Goal: Task Accomplishment & Management: Complete application form

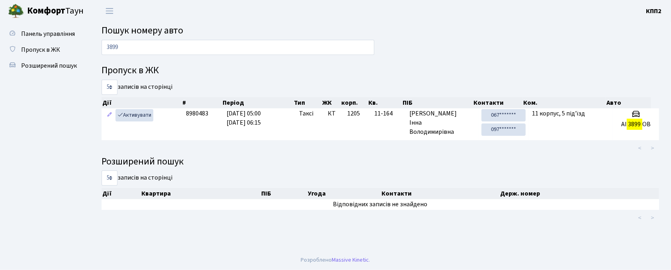
type input "3899"
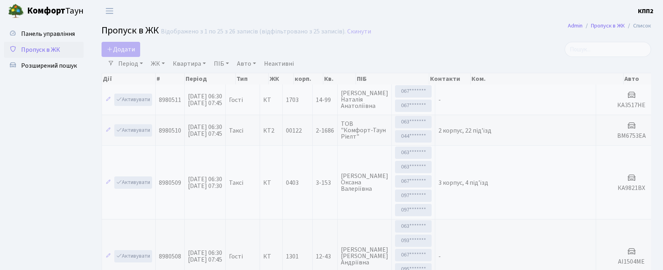
select select "25"
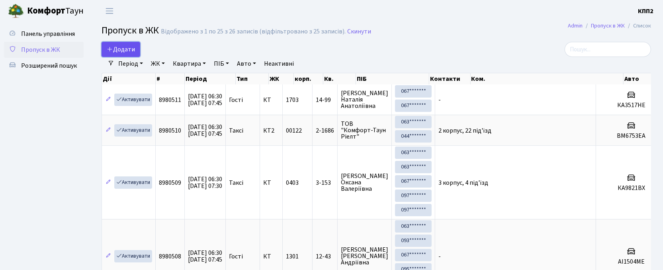
click at [131, 49] on span "Додати" at bounding box center [121, 49] width 28 height 9
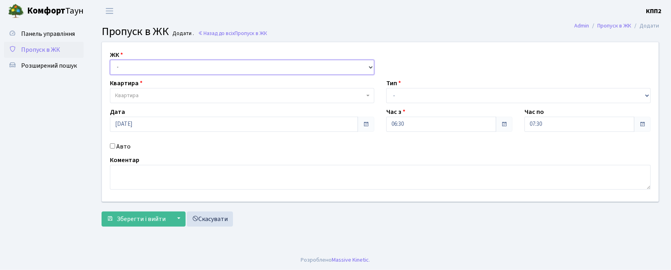
click at [126, 68] on select "- КТ, вул. Регенераторна, 4 КТ2, просп. [STREET_ADDRESS] [STREET_ADDRESS] [PERS…" at bounding box center [242, 67] width 265 height 15
select select "271"
click at [110, 60] on select "- КТ, вул. Регенераторна, 4 КТ2, просп. [STREET_ADDRESS] [STREET_ADDRESS] [PERS…" at bounding box center [242, 67] width 265 height 15
select select
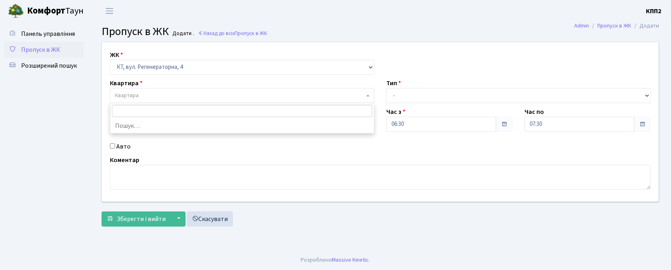
click at [137, 88] on span "Квартира" at bounding box center [242, 95] width 265 height 15
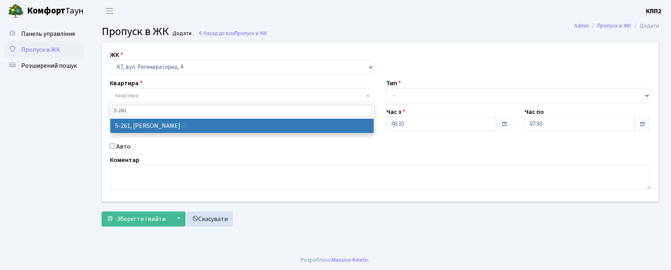
type input "5-261"
select select "2272"
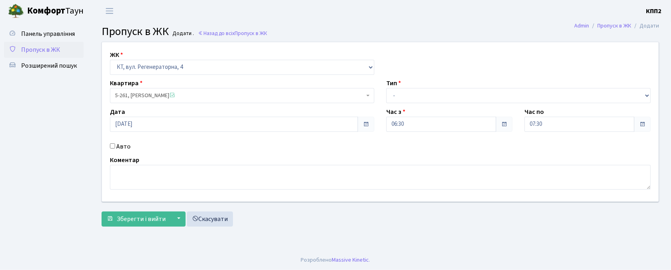
click at [120, 153] on div "ЖК - КТ, вул. Регенераторна, 4 КТ2, просп. Соборності, 17 КТ3, вул. Березнева, …" at bounding box center [380, 121] width 569 height 159
click at [113, 145] on input "Авто" at bounding box center [112, 145] width 5 height 5
checkbox input "true"
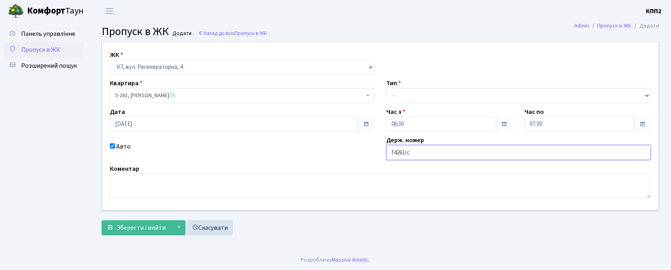
type input "f4261rc"
click at [412, 88] on select "- Доставка Таксі Гості Сервіс" at bounding box center [519, 95] width 265 height 15
select select "2"
click at [387, 88] on select "- Доставка Таксі Гості Сервіс" at bounding box center [519, 95] width 265 height 15
drag, startPoint x: 120, startPoint y: 236, endPoint x: 123, endPoint y: 233, distance: 4.5
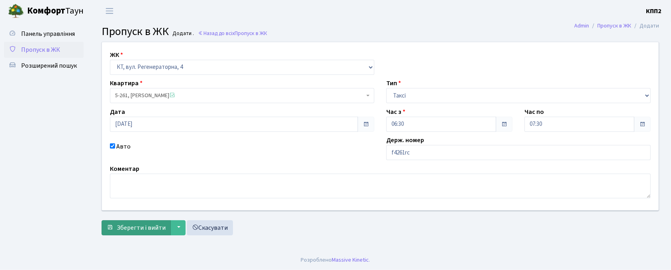
click at [120, 236] on div "ЖК - КТ, вул. Регенераторна, 4 КТ2, просп. Соборності, 17 КТ3, вул. Березнева, …" at bounding box center [381, 141] width 570 height 198
click at [124, 233] on button "Зберегти і вийти" at bounding box center [136, 227] width 69 height 15
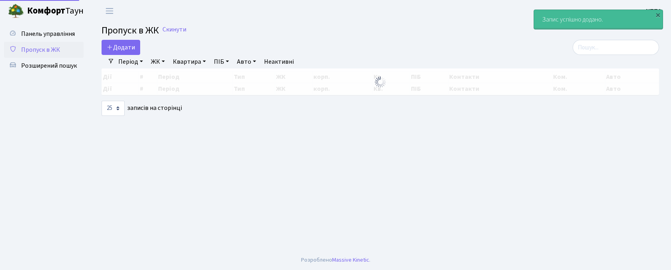
select select "25"
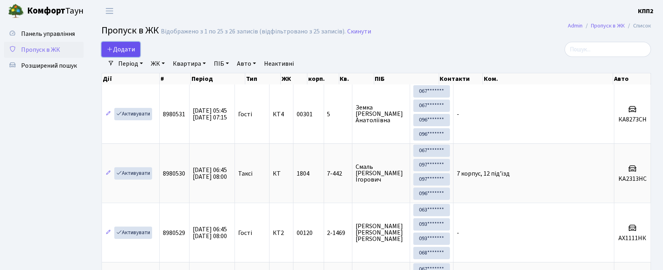
click at [106, 42] on link "Додати" at bounding box center [121, 49] width 39 height 15
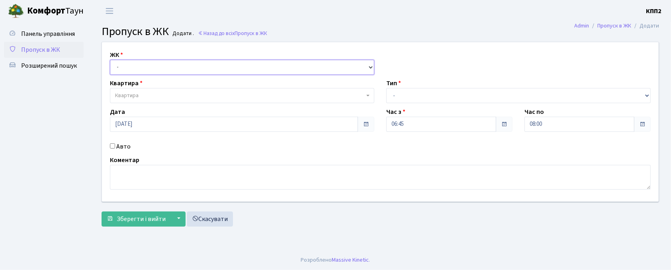
drag, startPoint x: 0, startPoint y: 0, endPoint x: 139, endPoint y: 64, distance: 152.8
click at [139, 64] on select "- КТ, вул. Регенераторна, 4 КТ2, просп. [STREET_ADDRESS] [STREET_ADDRESS] [PERS…" at bounding box center [242, 67] width 265 height 15
select select "271"
click at [110, 60] on select "- КТ, вул. Регенераторна, 4 КТ2, просп. [STREET_ADDRESS] [STREET_ADDRESS] [PERS…" at bounding box center [242, 67] width 265 height 15
select select
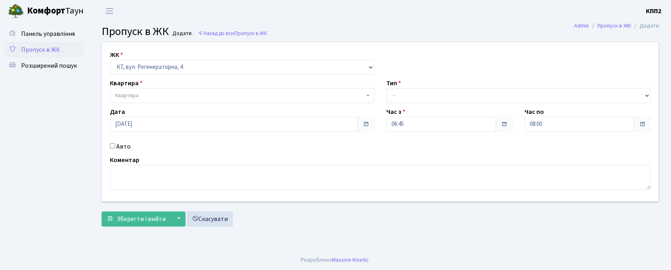
click at [147, 91] on span "Квартира" at bounding box center [242, 95] width 265 height 15
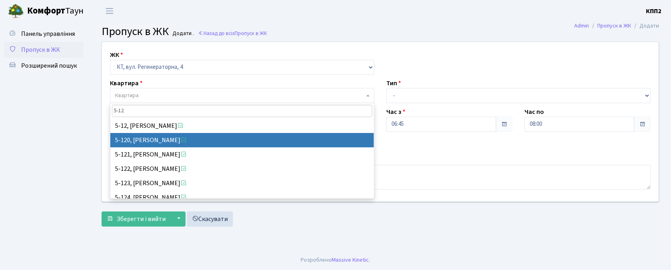
type input "5-12"
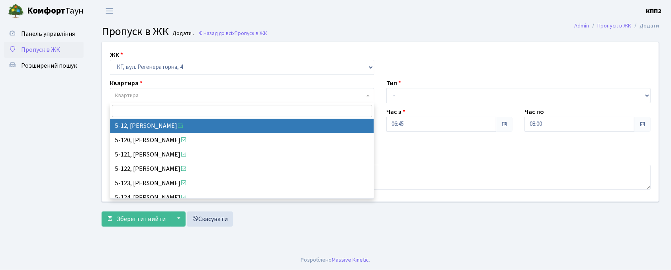
select select "2504"
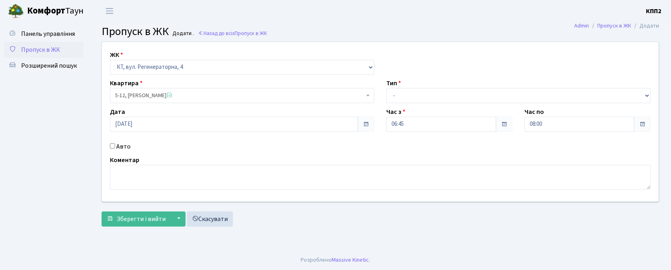
click at [114, 146] on input "Авто" at bounding box center [112, 145] width 5 height 5
checkbox input "true"
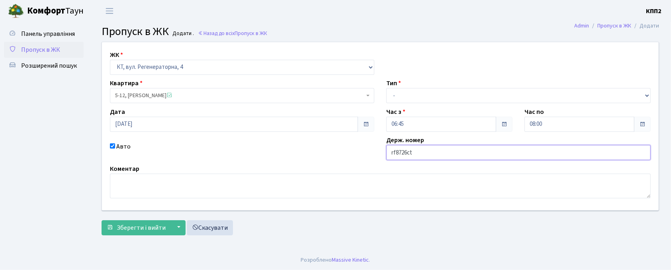
drag, startPoint x: 392, startPoint y: 155, endPoint x: 383, endPoint y: 157, distance: 9.5
click at [387, 155] on input "rf8726ct" at bounding box center [519, 152] width 265 height 15
click at [426, 151] on input "КА8726ct" at bounding box center [519, 152] width 265 height 15
type input "КА8726СЕ"
click at [131, 225] on span "Зберегти і вийти" at bounding box center [141, 228] width 49 height 9
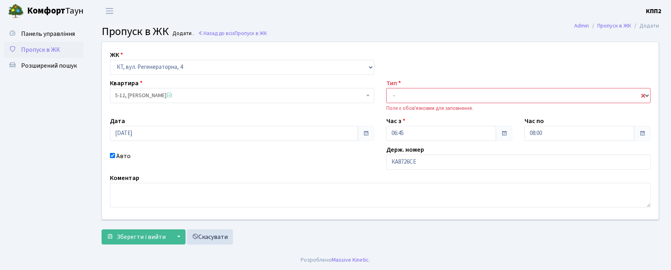
drag, startPoint x: 421, startPoint y: 92, endPoint x: 422, endPoint y: 96, distance: 5.0
click at [421, 94] on select "- Доставка Таксі Гості Сервіс" at bounding box center [519, 95] width 265 height 15
select select "2"
click at [387, 88] on select "- Доставка Таксі Гості Сервіс" at bounding box center [519, 95] width 265 height 15
click at [140, 243] on button "Зберегти і вийти" at bounding box center [136, 237] width 69 height 15
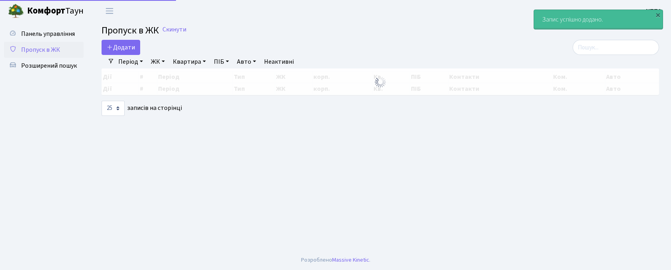
select select "25"
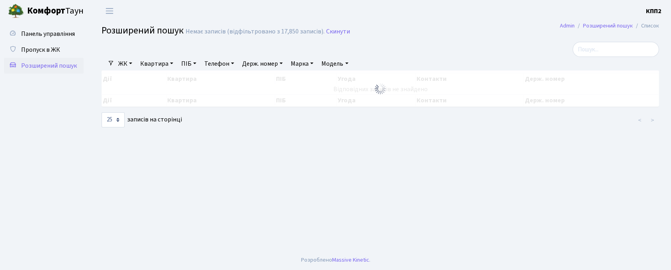
select select "25"
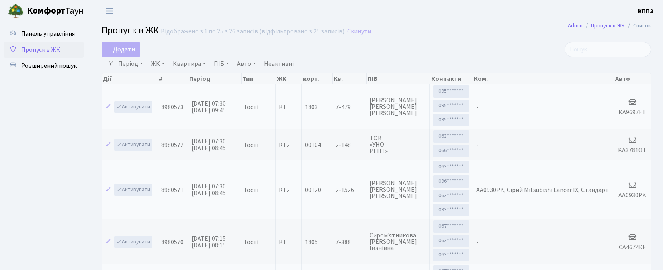
select select "25"
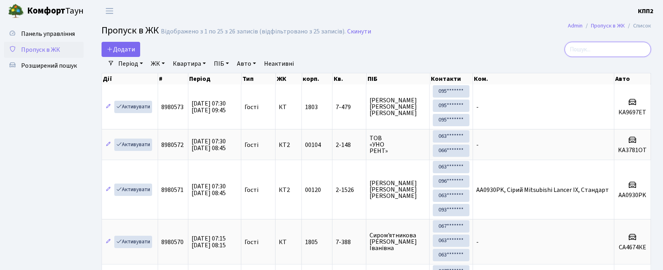
drag, startPoint x: 601, startPoint y: 53, endPoint x: 609, endPoint y: 55, distance: 8.1
click at [608, 55] on input "search" at bounding box center [608, 49] width 86 height 15
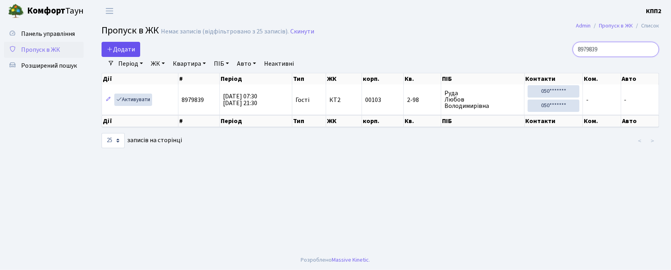
type input "8979839"
click at [126, 47] on span "Додати" at bounding box center [121, 49] width 28 height 9
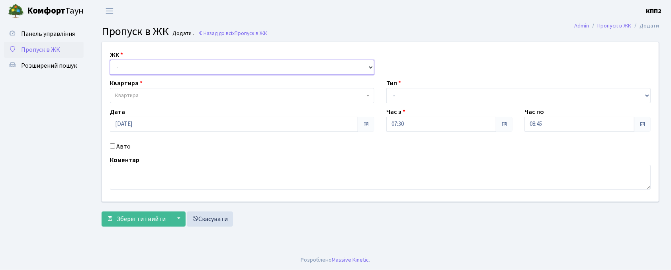
drag, startPoint x: 0, startPoint y: 0, endPoint x: 124, endPoint y: 69, distance: 142.2
click at [124, 69] on select "- КТ, вул. Регенераторна, 4 КТ2, просп. Соборності, 17 КТ3, вул. Березнева, 16 …" at bounding box center [242, 67] width 265 height 15
select select "302"
click at [110, 60] on select "- КТ, вул. Регенераторна, 4 КТ2, просп. [STREET_ADDRESS] [STREET_ADDRESS] [PERS…" at bounding box center [242, 67] width 265 height 15
select select
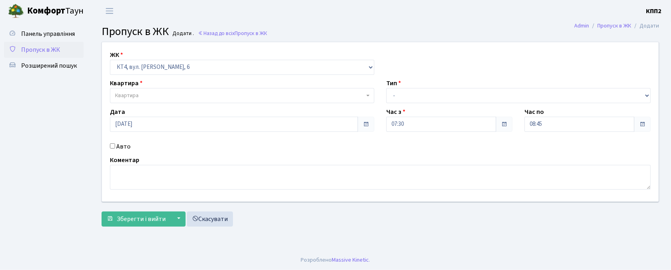
click at [134, 99] on span "Квартира" at bounding box center [127, 96] width 24 height 8
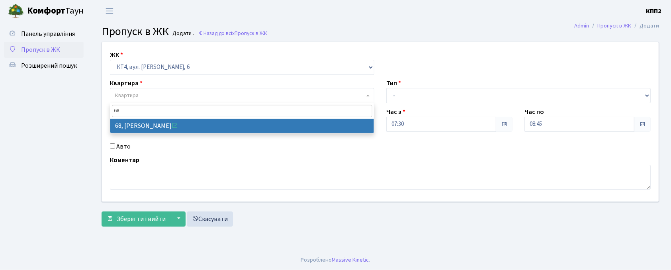
type input "68"
drag, startPoint x: 161, startPoint y: 128, endPoint x: 174, endPoint y: 123, distance: 13.6
select select "16796"
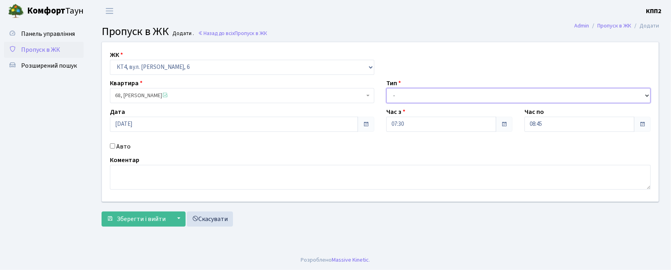
click at [410, 96] on select "- Доставка Таксі Гості Сервіс" at bounding box center [519, 95] width 265 height 15
select select "3"
click at [387, 88] on select "- Доставка Таксі Гості Сервіс" at bounding box center [519, 95] width 265 height 15
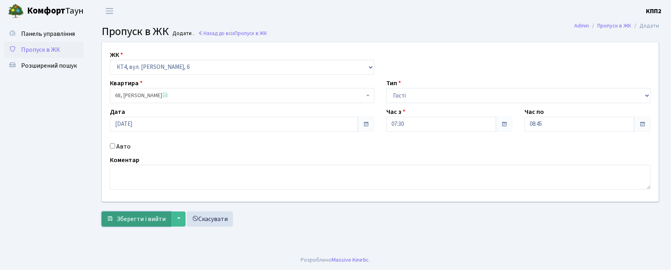
click at [158, 218] on span "Зберегти і вийти" at bounding box center [141, 219] width 49 height 9
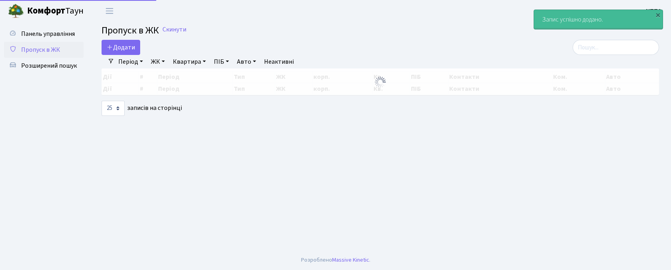
select select "25"
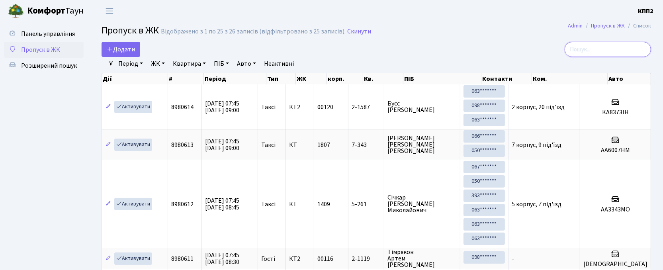
click at [626, 56] on input "search" at bounding box center [608, 49] width 86 height 15
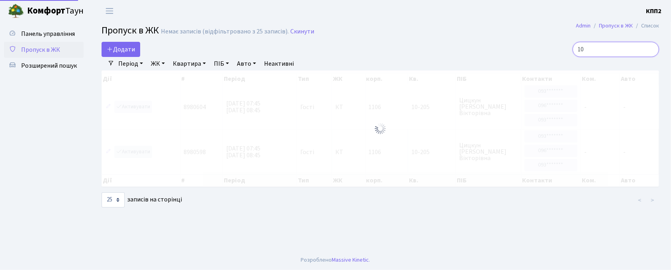
type input "1"
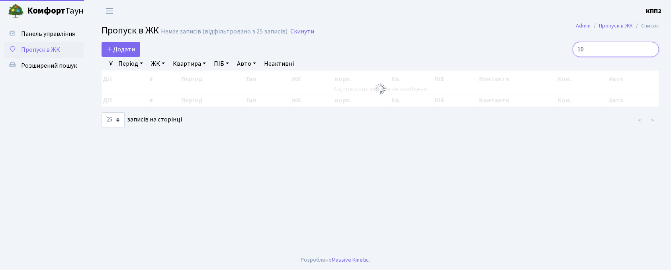
type input "1"
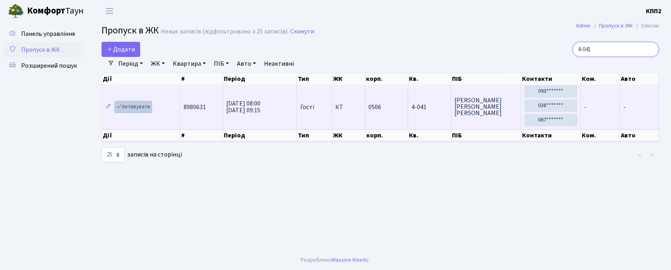
type input "4-041"
click at [137, 106] on link "Активувати" at bounding box center [133, 107] width 38 height 12
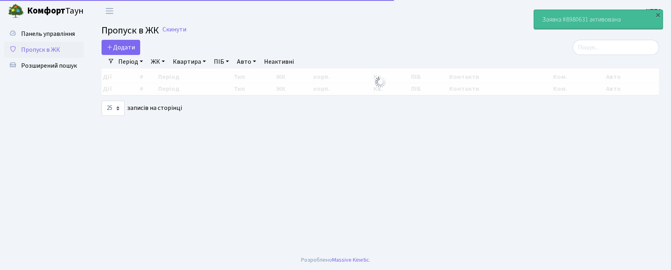
select select "25"
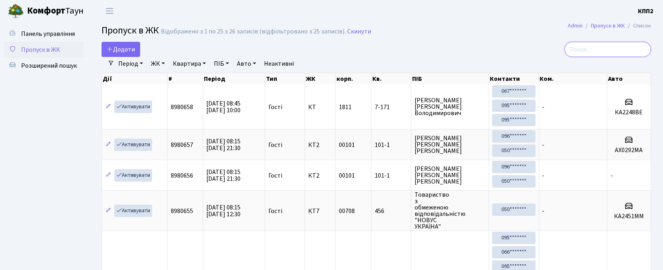
click at [591, 53] on input "search" at bounding box center [608, 49] width 86 height 15
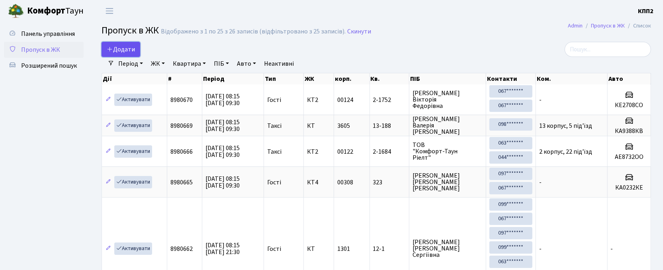
click at [124, 55] on link "Додати" at bounding box center [121, 49] width 39 height 15
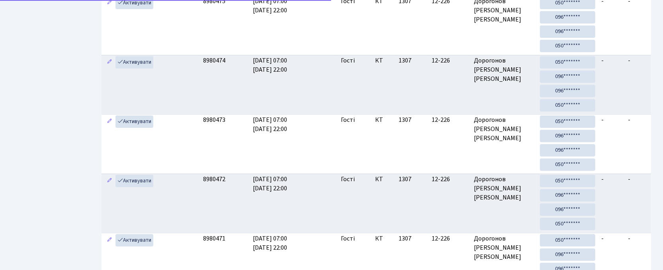
scroll to position [112, 0]
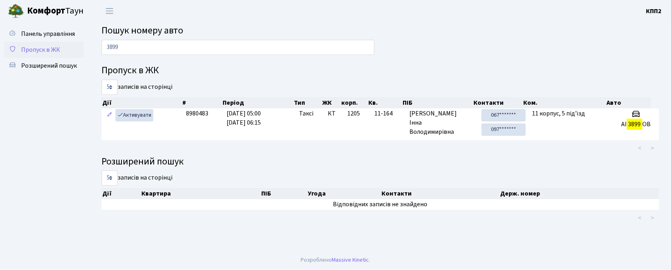
drag, startPoint x: 128, startPoint y: 48, endPoint x: 50, endPoint y: 42, distance: 77.9
click at [50, 42] on div "Панель управління Пропуск в ЖК Розширений пошук Пошук номеру авто 3899 Пропуск …" at bounding box center [335, 136] width 671 height 228
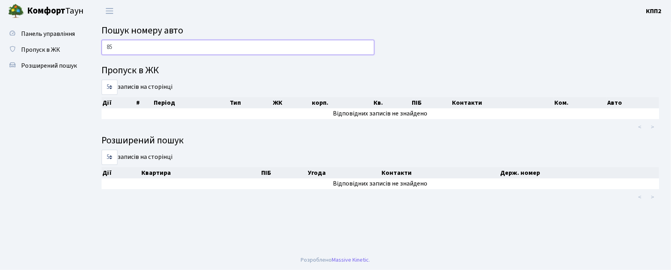
type input "8"
type input "5"
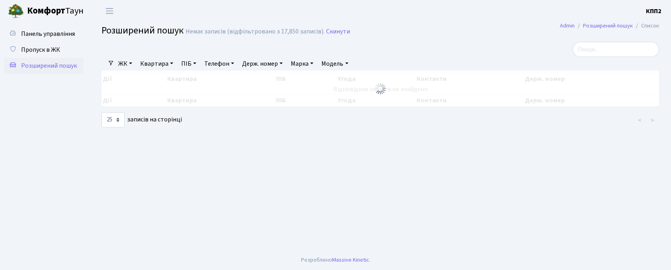
select select "25"
click at [156, 61] on link "Квартира" at bounding box center [156, 64] width 39 height 14
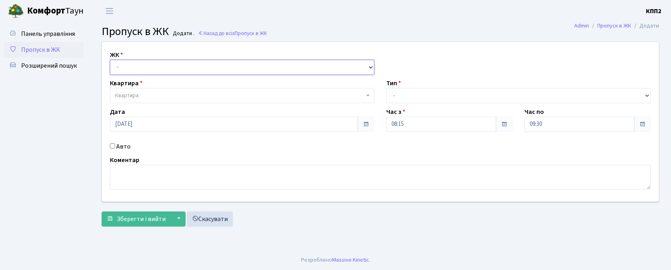
drag, startPoint x: 0, startPoint y: 0, endPoint x: 141, endPoint y: 71, distance: 157.9
click at [139, 69] on select "- КТ, вул. Регенераторна, 4 КТ2, просп. Соборності, 17 КТ3, вул. Березнева, 16 …" at bounding box center [242, 67] width 265 height 15
select select "271"
click at [110, 60] on select "- КТ, вул. Регенераторна, 4 КТ2, просп. Соборності, 17 КТ3, вул. Березнева, 16 …" at bounding box center [242, 67] width 265 height 15
select select
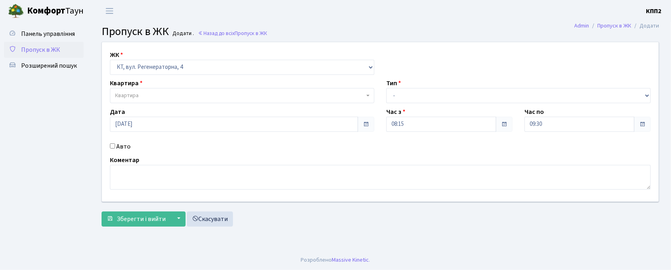
click at [131, 144] on div "Авто" at bounding box center [242, 147] width 277 height 10
click at [122, 148] on label "Авто" at bounding box center [123, 147] width 14 height 10
click at [115, 148] on input "Авто" at bounding box center [112, 145] width 5 height 5
checkbox input "true"
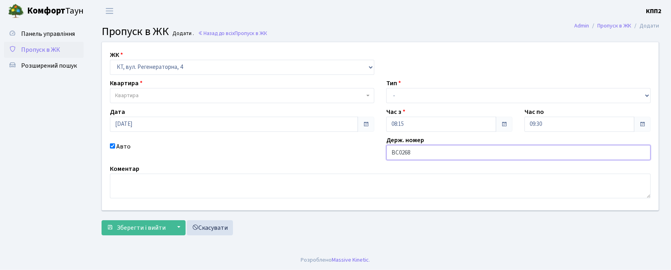
type input "ВС0268ТС"
click at [260, 98] on span "Квартира" at bounding box center [239, 96] width 249 height 8
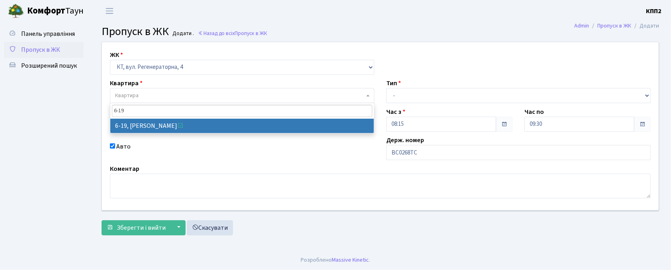
type input "6-19"
select select "5199"
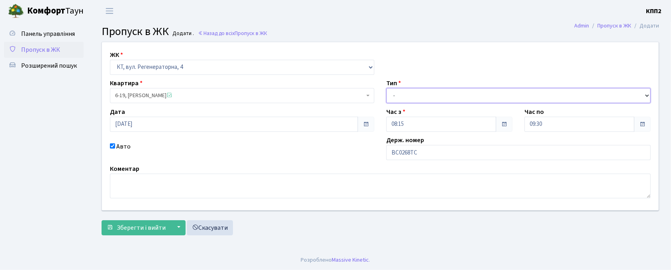
click at [418, 98] on select "- Доставка Таксі Гості Сервіс" at bounding box center [519, 95] width 265 height 15
select select "3"
click at [387, 88] on select "- Доставка Таксі Гості Сервіс" at bounding box center [519, 95] width 265 height 15
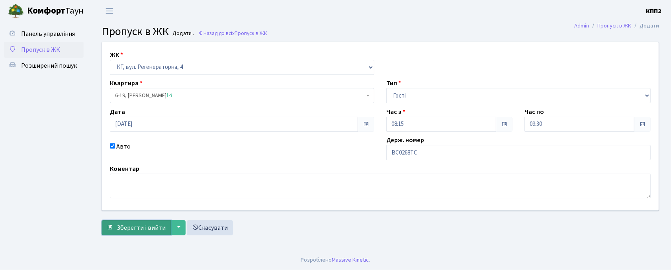
click at [154, 229] on span "Зберегти і вийти" at bounding box center [141, 228] width 49 height 9
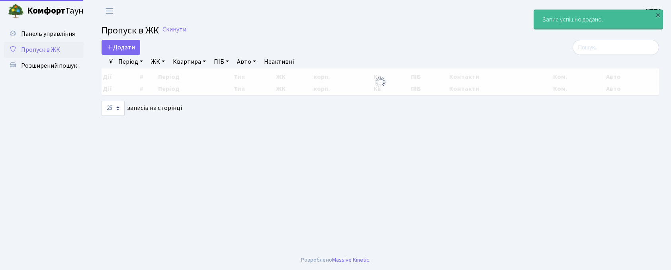
select select "25"
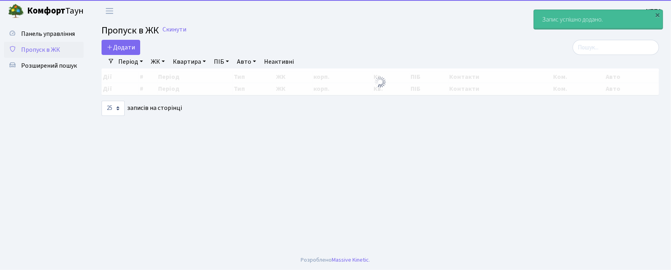
click at [597, 56] on div "Період [DATE] - [DATE] ЖК - КТ, вул. Регенераторна, 4 КТ2, просп. [STREET_ADDRE…" at bounding box center [383, 62] width 539 height 14
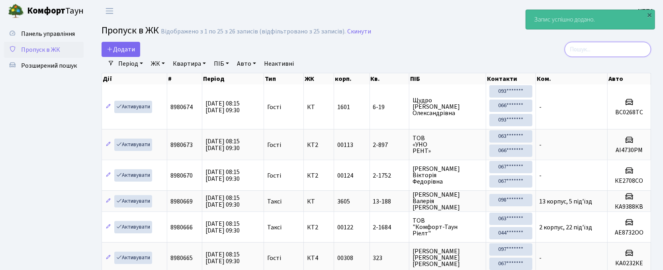
click at [595, 53] on input "search" at bounding box center [608, 49] width 86 height 15
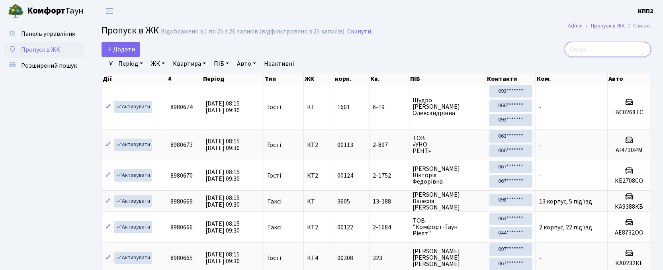
click at [590, 53] on input "search" at bounding box center [608, 49] width 86 height 15
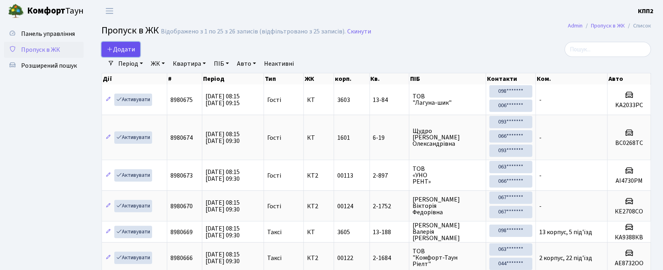
click at [128, 47] on span "Додати" at bounding box center [121, 49] width 28 height 9
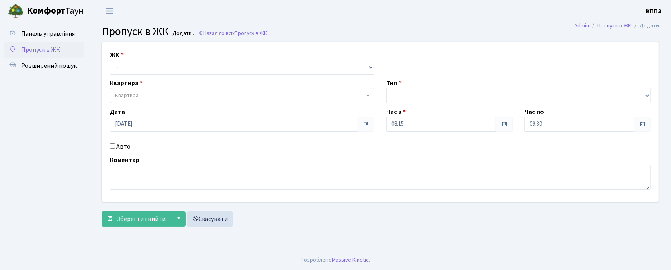
select select "271"
click at [110, 60] on select "- КТ, вул. Регенераторна, 4 КТ2, просп. [STREET_ADDRESS] [STREET_ADDRESS] [PERS…" at bounding box center [242, 67] width 265 height 15
select select
click at [165, 94] on span "Квартира" at bounding box center [239, 96] width 249 height 8
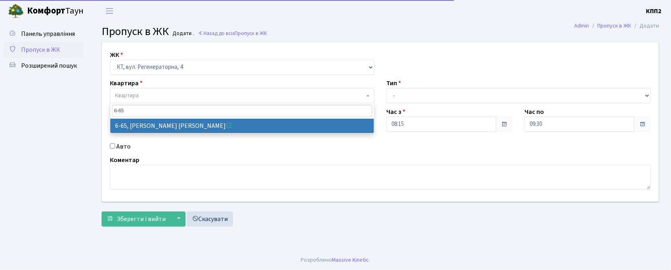
type input "6-65"
drag, startPoint x: 169, startPoint y: 117, endPoint x: 139, endPoint y: 143, distance: 40.2
select select "5290"
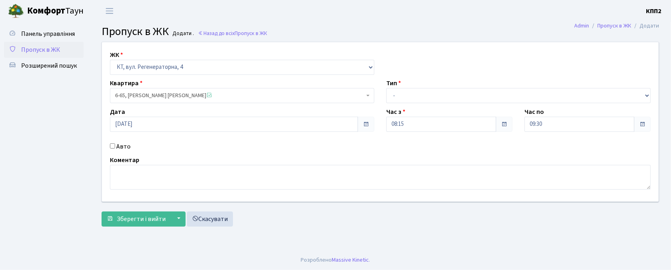
click at [120, 147] on label "Авто" at bounding box center [123, 147] width 14 height 10
click at [115, 147] on input "Авто" at bounding box center [112, 145] width 5 height 5
checkbox input "true"
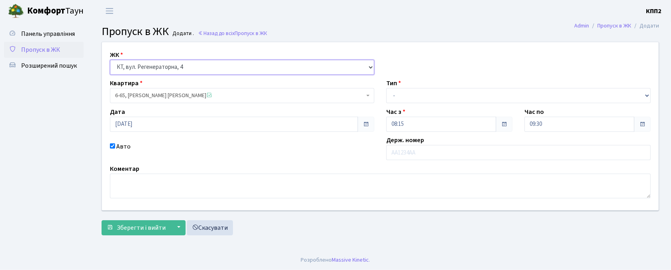
drag, startPoint x: 233, startPoint y: 65, endPoint x: 235, endPoint y: 74, distance: 9.5
click at [233, 65] on select "- КТ, вул. Регенераторна, 4 КТ2, просп. [STREET_ADDRESS] [STREET_ADDRESS] [PERS…" at bounding box center [242, 67] width 265 height 15
select select "295"
click at [110, 60] on select "- КТ, вул. Регенераторна, 4 КТ2, просп. [STREET_ADDRESS] [STREET_ADDRESS] [PERS…" at bounding box center [242, 67] width 265 height 15
select select
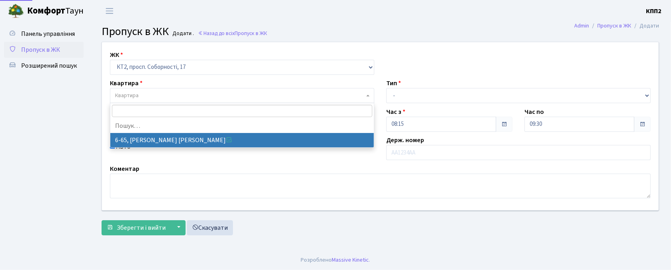
click at [226, 99] on span "Квартира" at bounding box center [239, 96] width 249 height 8
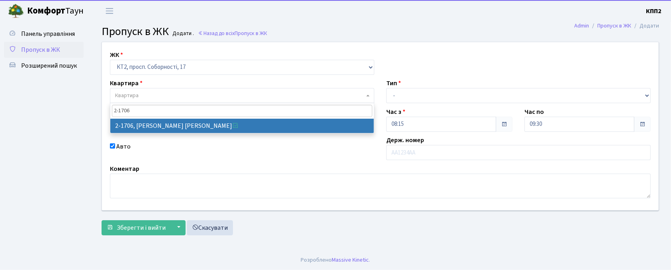
type input "2-1706"
select select "13321"
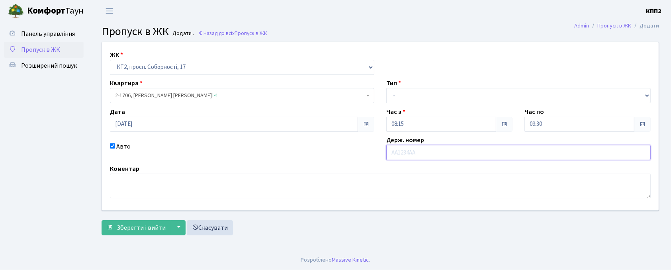
click at [433, 159] on input "text" at bounding box center [519, 152] width 265 height 15
type input "КА9348НН"
click at [402, 100] on select "- Доставка Таксі Гості Сервіс" at bounding box center [519, 95] width 265 height 15
select select "3"
click at [387, 88] on select "- Доставка Таксі Гості Сервіс" at bounding box center [519, 95] width 265 height 15
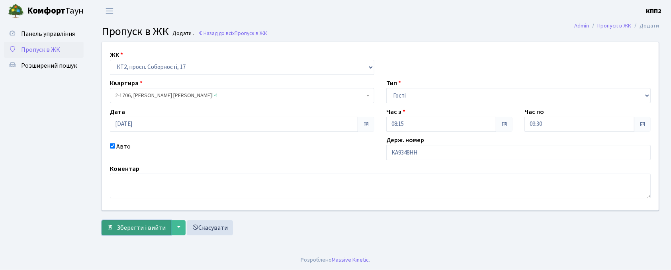
click at [134, 222] on button "Зберегти і вийти" at bounding box center [136, 227] width 69 height 15
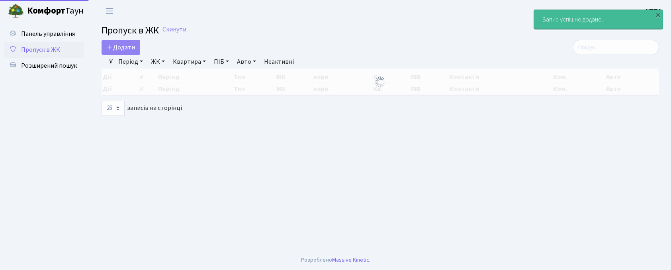
select select "25"
click at [615, 40] on input "search" at bounding box center [616, 47] width 86 height 15
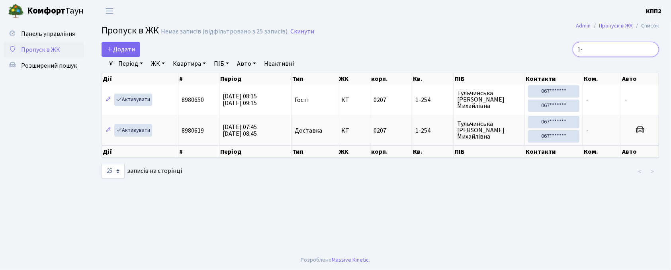
type input "1"
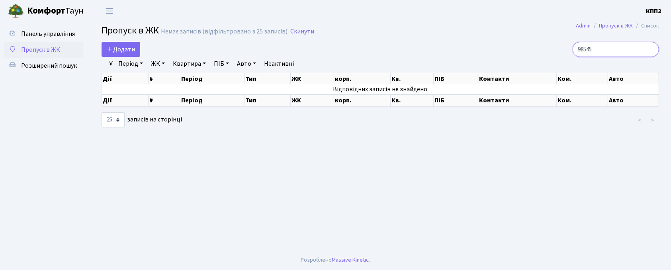
click at [590, 49] on input "98545" at bounding box center [616, 49] width 86 height 15
click at [619, 52] on input "8545" at bounding box center [616, 49] width 86 height 15
type input "8"
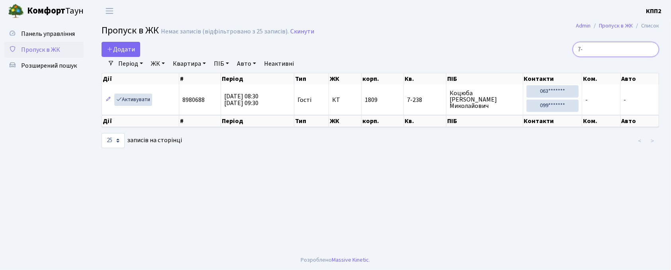
type input "7"
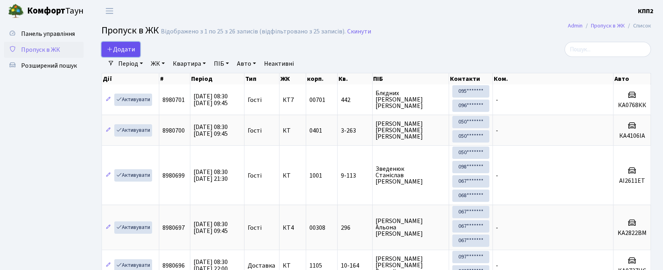
click at [127, 48] on span "Додати" at bounding box center [121, 49] width 28 height 9
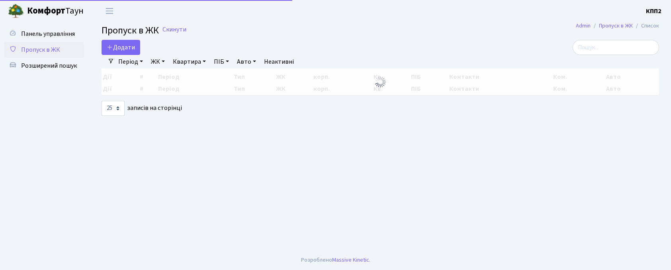
select select "25"
drag, startPoint x: 611, startPoint y: 51, endPoint x: 597, endPoint y: 51, distance: 14.3
click at [609, 51] on input "search" at bounding box center [616, 47] width 86 height 15
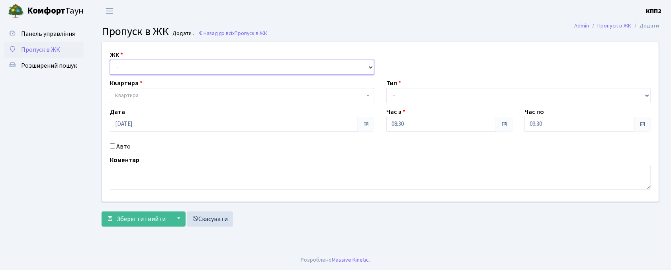
click at [204, 67] on select "- КТ, вул. Регенераторна, 4 КТ2, просп. [STREET_ADDRESS] [STREET_ADDRESS] [PERS…" at bounding box center [242, 67] width 265 height 15
select select "271"
click at [110, 60] on select "- КТ, вул. Регенераторна, 4 КТ2, просп. [STREET_ADDRESS] [STREET_ADDRESS] [PERS…" at bounding box center [242, 67] width 265 height 15
select select
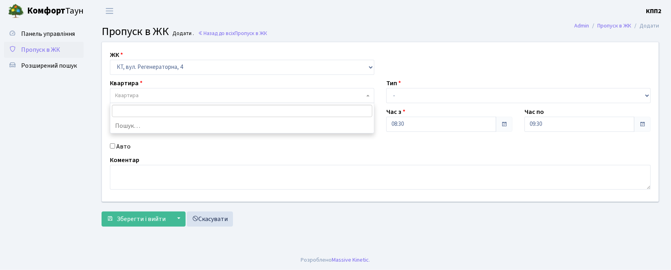
click at [203, 93] on span "Квартира" at bounding box center [239, 96] width 249 height 8
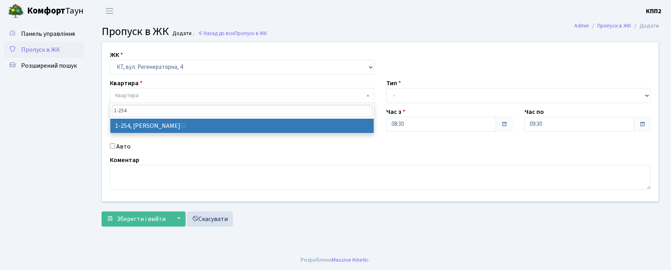
type input "1-254"
select select "254"
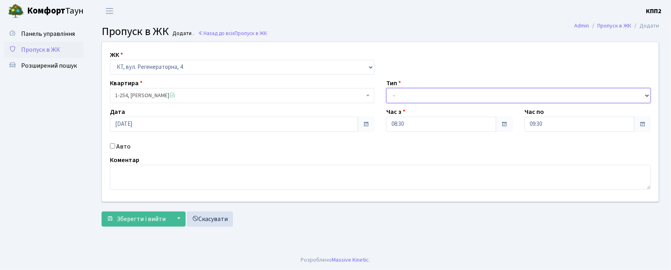
click at [400, 96] on select "- Доставка Таксі Гості Сервіс" at bounding box center [519, 95] width 265 height 15
select select "18"
click at [387, 88] on select "- Доставка Таксі Гості Сервіс" at bounding box center [519, 95] width 265 height 15
click at [125, 147] on label "Авто" at bounding box center [123, 147] width 14 height 10
click at [115, 147] on input "Авто" at bounding box center [112, 145] width 5 height 5
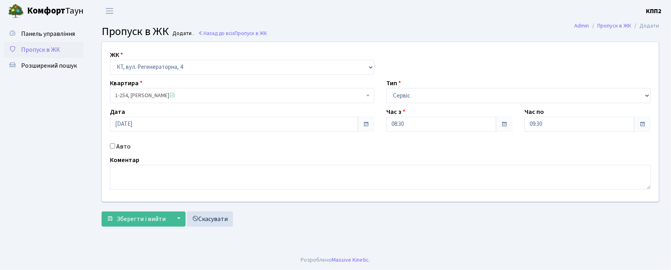
checkbox input "true"
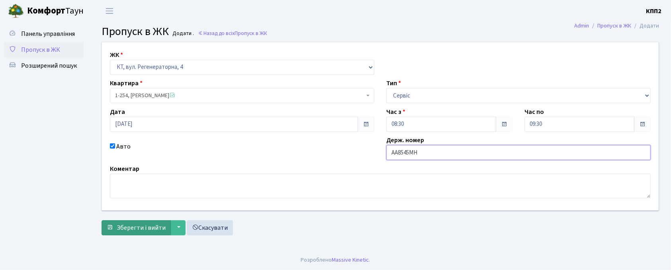
type input "АА8545МН"
click at [134, 235] on button "Зберегти і вийти" at bounding box center [136, 227] width 69 height 15
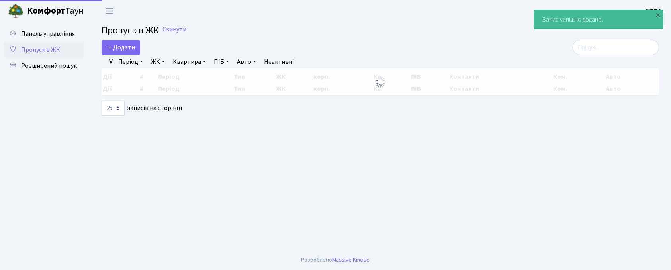
select select "25"
click at [597, 48] on input "search" at bounding box center [616, 47] width 86 height 15
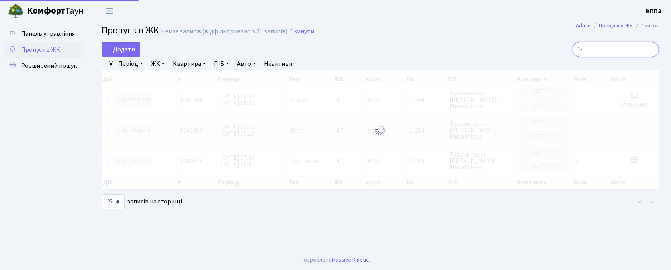
type input "1"
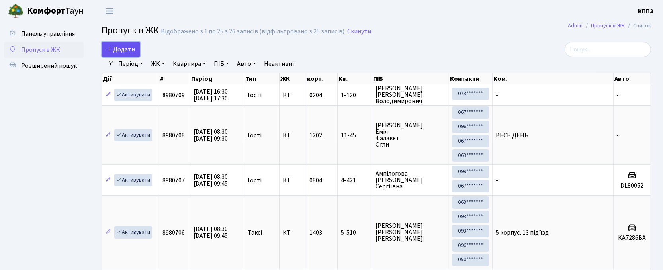
click at [130, 50] on span "Додати" at bounding box center [121, 49] width 28 height 9
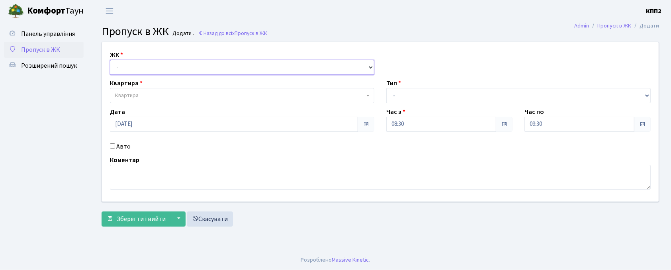
drag, startPoint x: 0, startPoint y: 0, endPoint x: 130, endPoint y: 73, distance: 148.8
click at [126, 69] on select "- КТ, вул. Регенераторна, 4 КТ2, просп. Соборності, 17 КТ3, вул. Березнева, 16 …" at bounding box center [242, 67] width 265 height 15
select select "271"
click at [110, 60] on select "- КТ, вул. Регенераторна, 4 КТ2, просп. [STREET_ADDRESS] [STREET_ADDRESS] [PERS…" at bounding box center [242, 67] width 265 height 15
select select
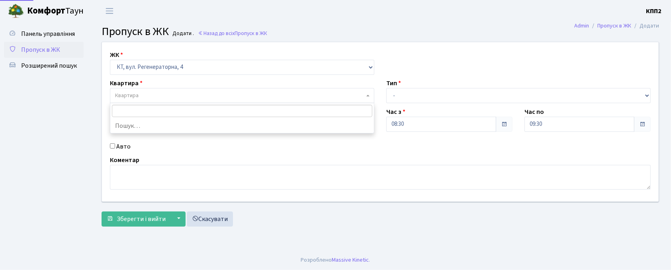
click at [163, 101] on span "Квартира" at bounding box center [242, 95] width 265 height 15
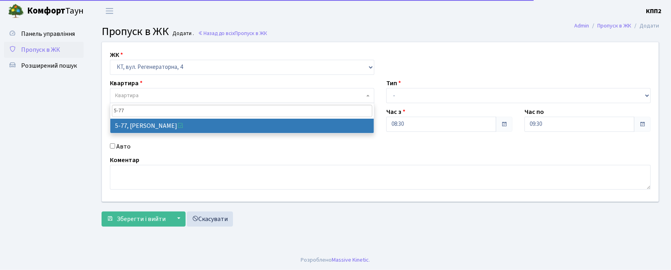
type input "5-77"
select select "2487"
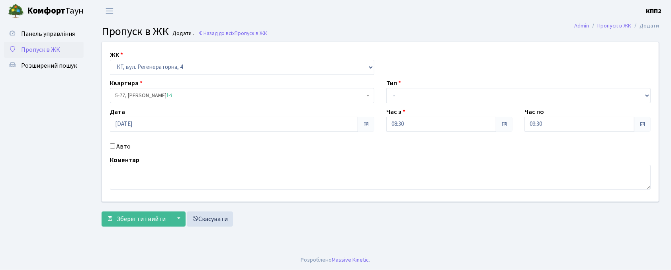
click at [124, 147] on label "Авто" at bounding box center [123, 147] width 14 height 10
click at [115, 147] on input "Авто" at bounding box center [112, 145] width 5 height 5
checkbox input "true"
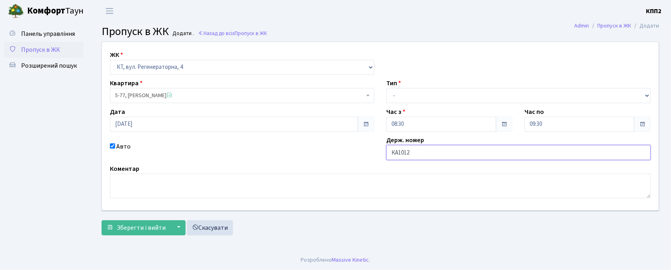
type input "КА1012РН"
click at [457, 98] on select "- Доставка Таксі Гості Сервіс" at bounding box center [519, 95] width 265 height 15
select select "3"
click at [387, 88] on select "- Доставка Таксі Гості Сервіс" at bounding box center [519, 95] width 265 height 15
click at [144, 228] on span "Зберегти і вийти" at bounding box center [141, 228] width 49 height 9
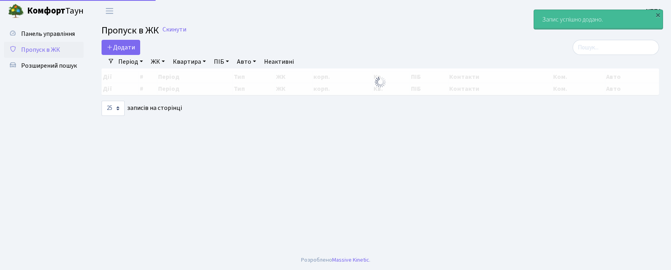
select select "25"
click at [627, 55] on input "search" at bounding box center [616, 47] width 86 height 15
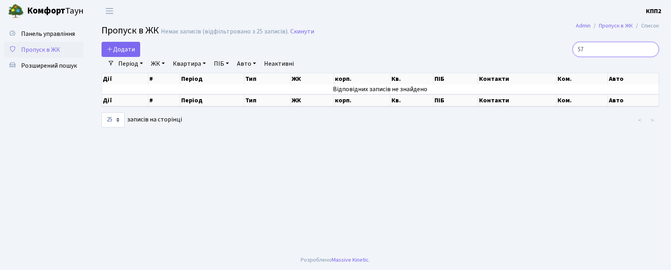
type input "5"
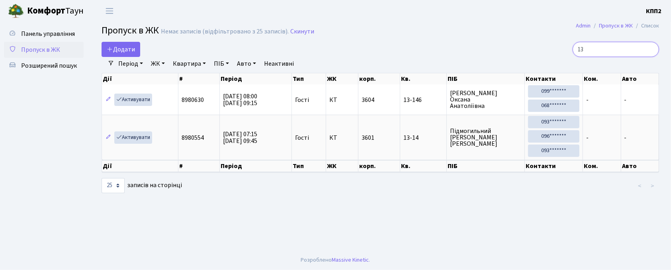
type input "1"
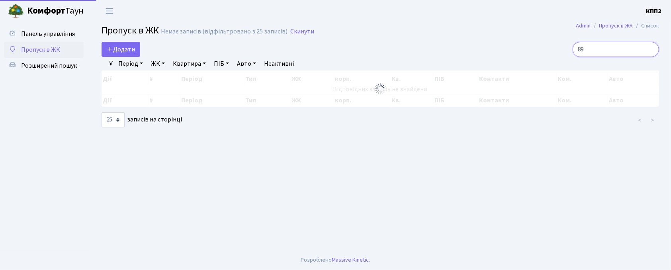
type input "8"
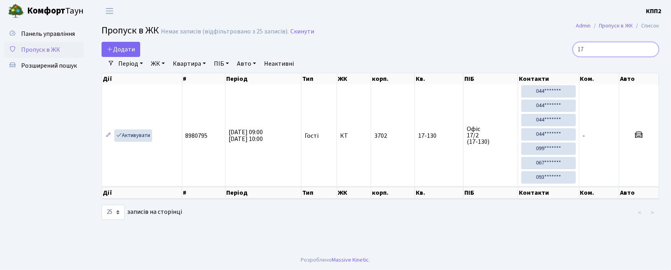
type input "1"
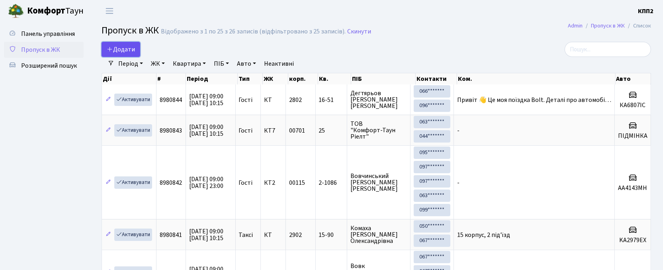
click at [111, 45] on link "Додати" at bounding box center [121, 49] width 39 height 15
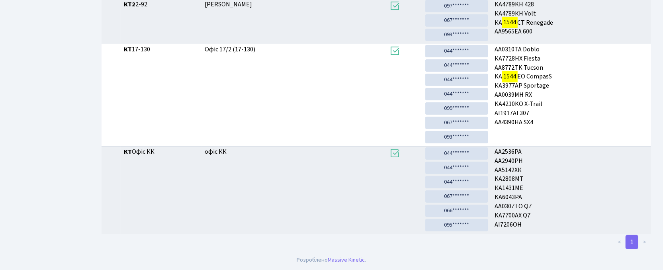
scroll to position [43, 0]
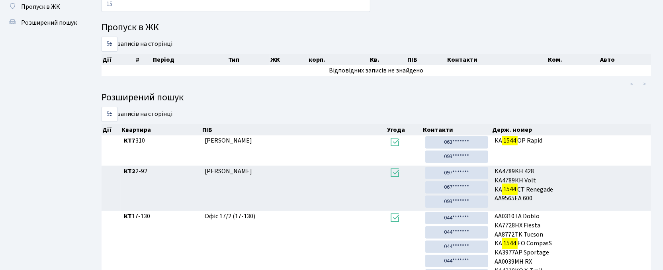
type input "1"
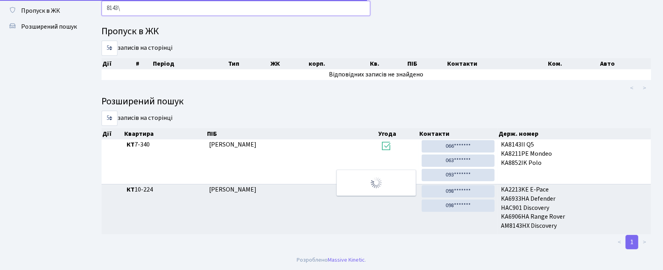
scroll to position [0, 0]
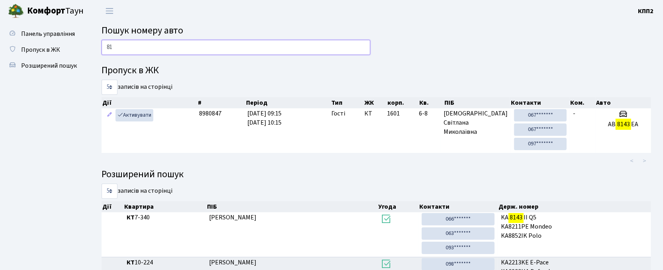
type input "8"
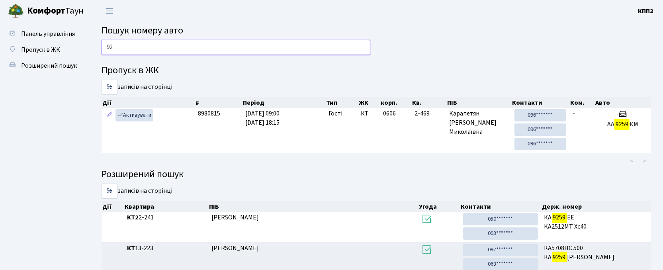
type input "9"
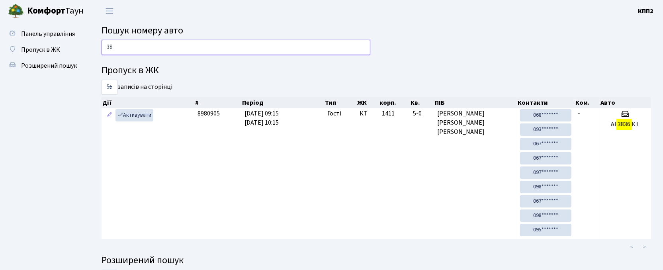
type input "3"
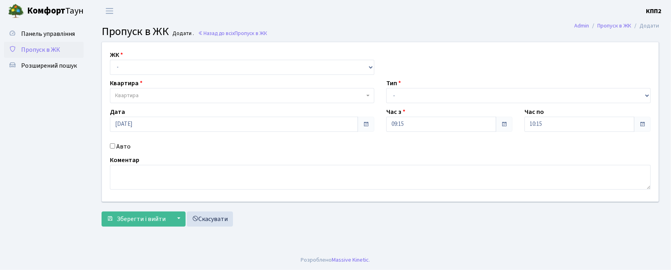
select select "271"
click at [110, 60] on select "- КТ, вул. Регенераторна, 4 КТ2, просп. [STREET_ADDRESS] [STREET_ADDRESS] [PERS…" at bounding box center [242, 67] width 265 height 15
select select
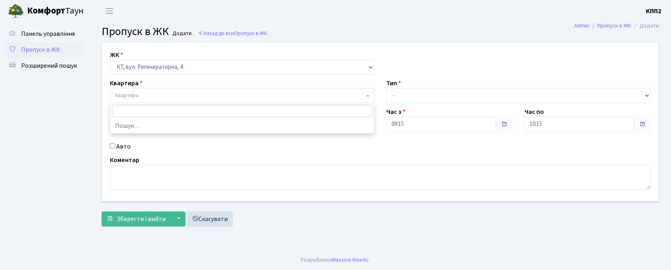
click at [183, 96] on span "Квартира" at bounding box center [239, 96] width 249 height 8
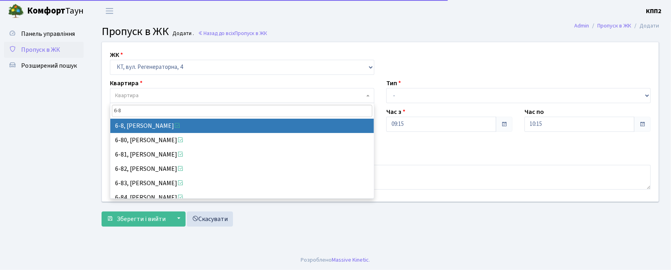
type input "6-8"
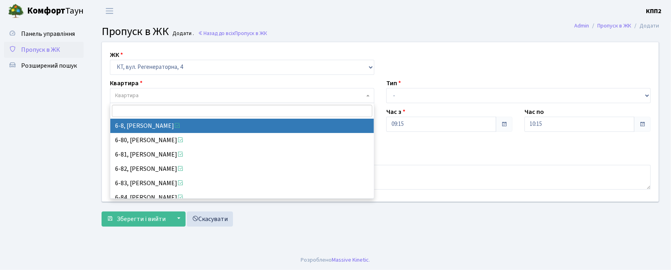
select select "5188"
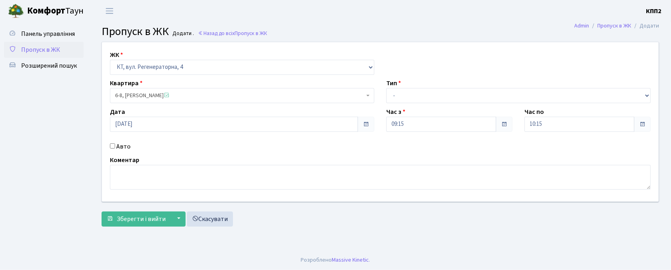
click at [123, 150] on label "Авто" at bounding box center [123, 147] width 14 height 10
click at [115, 149] on input "Авто" at bounding box center [112, 145] width 5 height 5
checkbox input "true"
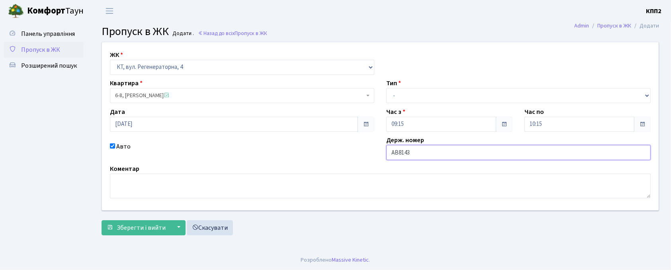
type input "АВ8143ЕА"
click at [432, 88] on div "Тип - Доставка Таксі Гості Сервіс" at bounding box center [519, 91] width 277 height 25
click at [439, 105] on div "ЖК - КТ, вул. Регенераторна, 4 КТ2, просп. [STREET_ADDRESS] [STREET_ADDRESS] [P…" at bounding box center [380, 126] width 569 height 168
click at [438, 99] on select "- Доставка Таксі Гості Сервіс" at bounding box center [519, 95] width 265 height 15
select select "3"
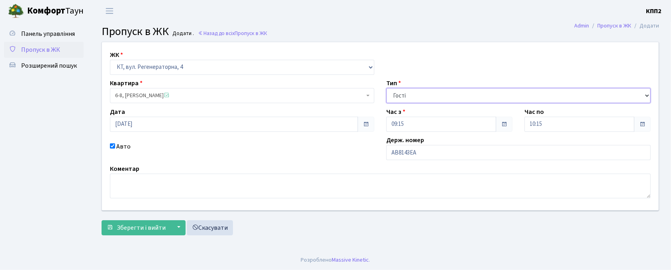
click at [387, 88] on select "- Доставка Таксі Гості Сервіс" at bounding box center [519, 95] width 265 height 15
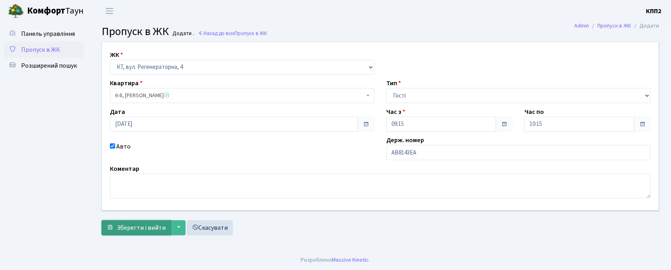
click at [151, 224] on span "Зберегти і вийти" at bounding box center [141, 228] width 49 height 9
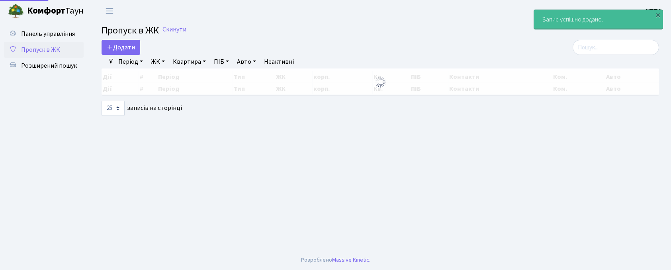
select select "25"
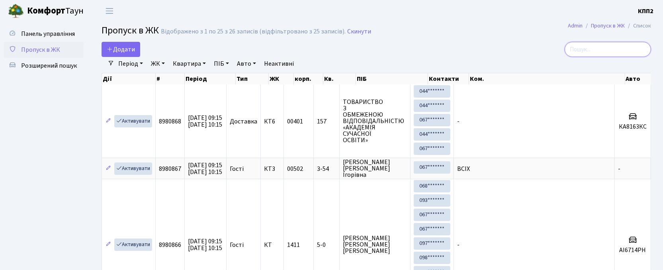
click at [609, 45] on input "search" at bounding box center [608, 49] width 86 height 15
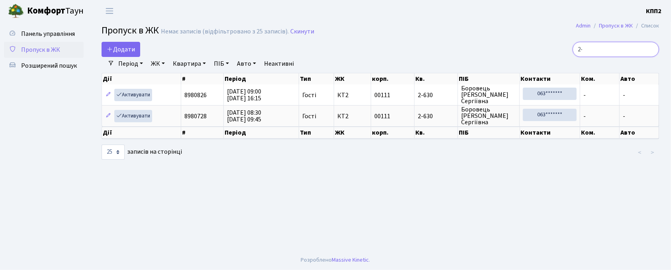
type input "2"
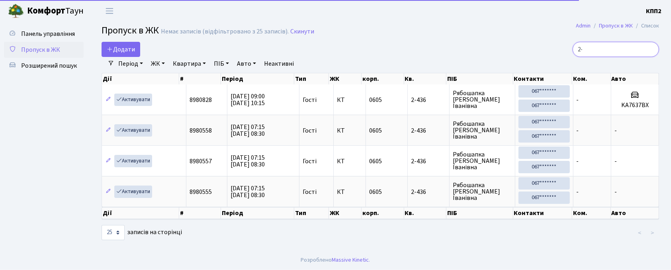
type input "2"
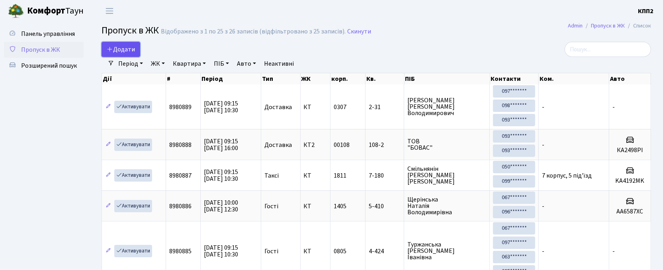
click at [138, 45] on link "Додати" at bounding box center [121, 49] width 39 height 15
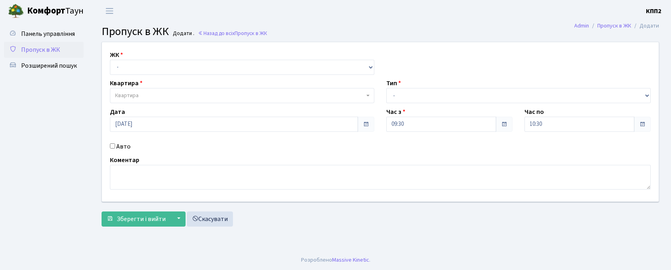
click at [138, 64] on select "- КТ, вул. Регенераторна, 4 КТ2, просп. [STREET_ADDRESS] [STREET_ADDRESS] [PERS…" at bounding box center [242, 67] width 265 height 15
select select "271"
click at [110, 60] on select "- КТ, вул. Регенераторна, 4 КТ2, просп. [STREET_ADDRESS] [STREET_ADDRESS] [PERS…" at bounding box center [242, 67] width 265 height 15
select select
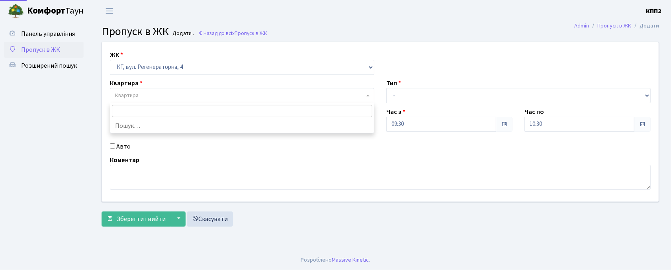
click at [163, 91] on span "Квартира" at bounding box center [242, 95] width 265 height 15
click at [115, 110] on input "96-19" at bounding box center [242, 111] width 261 height 12
click at [116, 111] on input "96-19" at bounding box center [242, 111] width 261 height 12
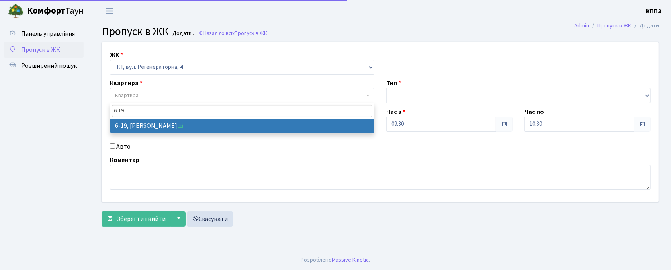
type input "6-19"
select select "5199"
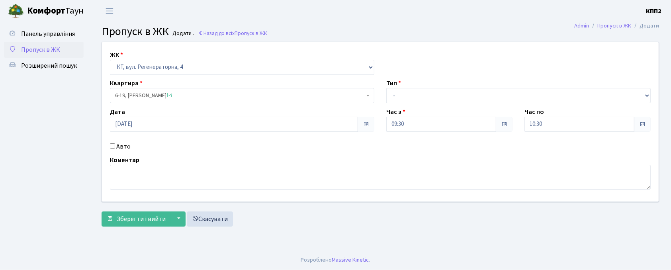
click at [127, 145] on label "Авто" at bounding box center [123, 147] width 14 height 10
click at [115, 145] on input "Авто" at bounding box center [112, 145] width 5 height 5
checkbox input "true"
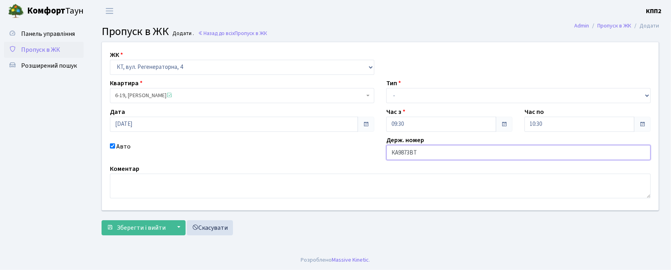
type input "КА9873ВТ"
click at [487, 99] on select "- Доставка Таксі Гості Сервіс" at bounding box center [519, 95] width 265 height 15
select select "3"
click at [387, 88] on select "- Доставка Таксі Гості Сервіс" at bounding box center [519, 95] width 265 height 15
click at [112, 230] on span "submit" at bounding box center [110, 227] width 6 height 6
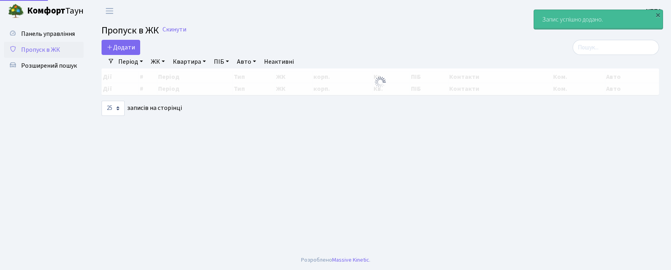
select select "25"
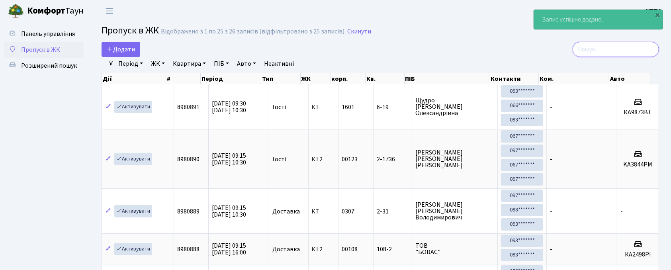
click at [593, 49] on input "search" at bounding box center [616, 49] width 86 height 15
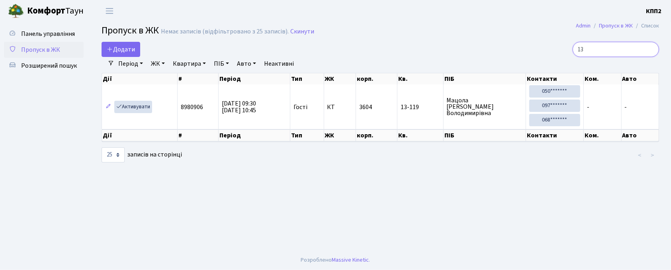
type input "1"
